Goal: Check status: Check status

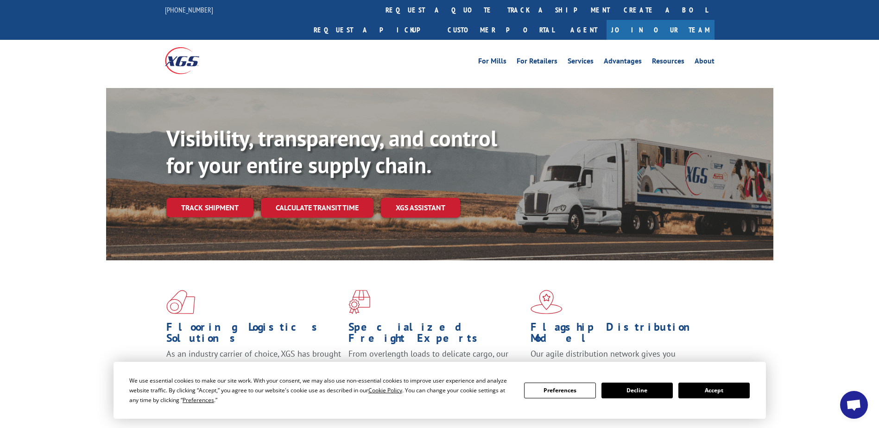
click at [500, 6] on link "track a shipment" at bounding box center [558, 10] width 116 height 20
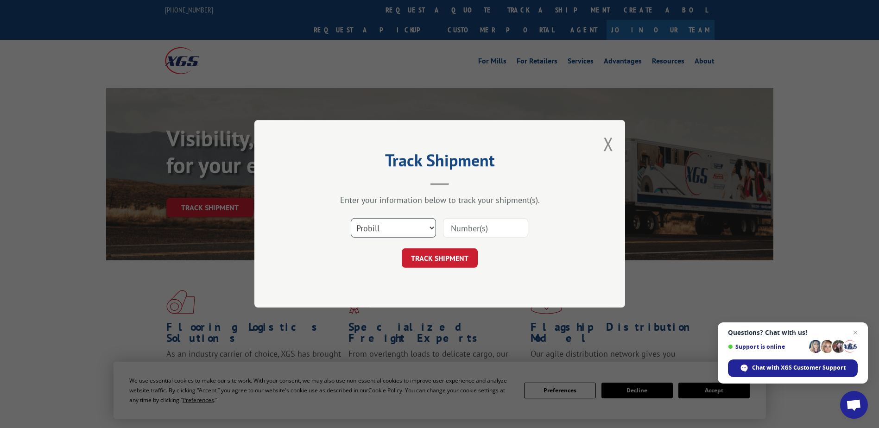
click at [432, 225] on select "Select category... Probill BOL PO" at bounding box center [393, 228] width 85 height 19
select select "bol"
click at [351, 219] on select "Select category... Probill BOL PO" at bounding box center [393, 228] width 85 height 19
click at [465, 226] on input at bounding box center [485, 228] width 85 height 19
type input "1"
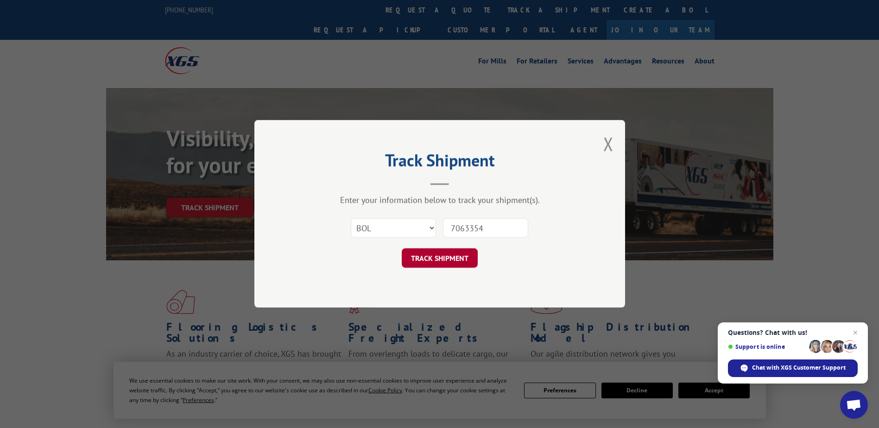
type input "7063354"
click at [459, 257] on button "TRACK SHIPMENT" at bounding box center [440, 258] width 76 height 19
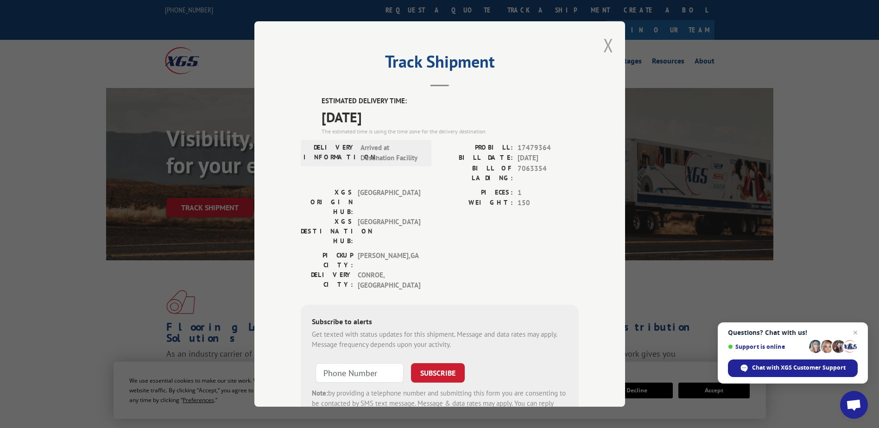
click at [604, 42] on button "Close modal" at bounding box center [608, 45] width 10 height 25
